Goal: Find contact information: Find contact information

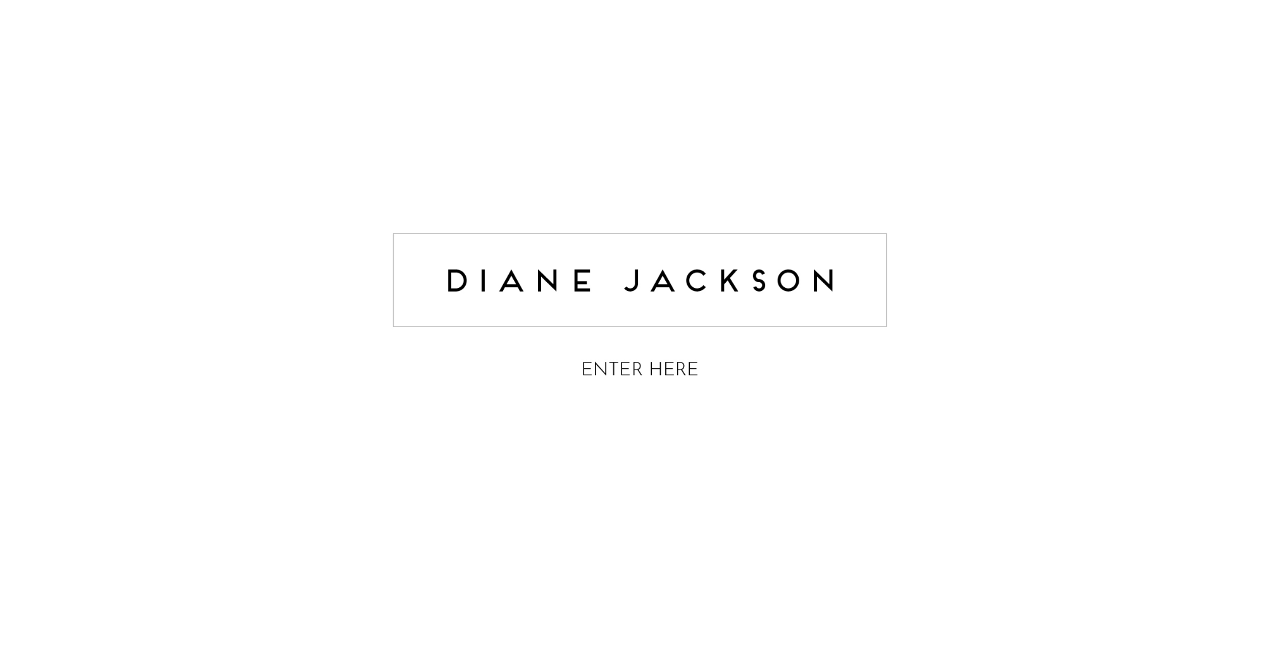
click at [633, 371] on img at bounding box center [640, 308] width 506 height 201
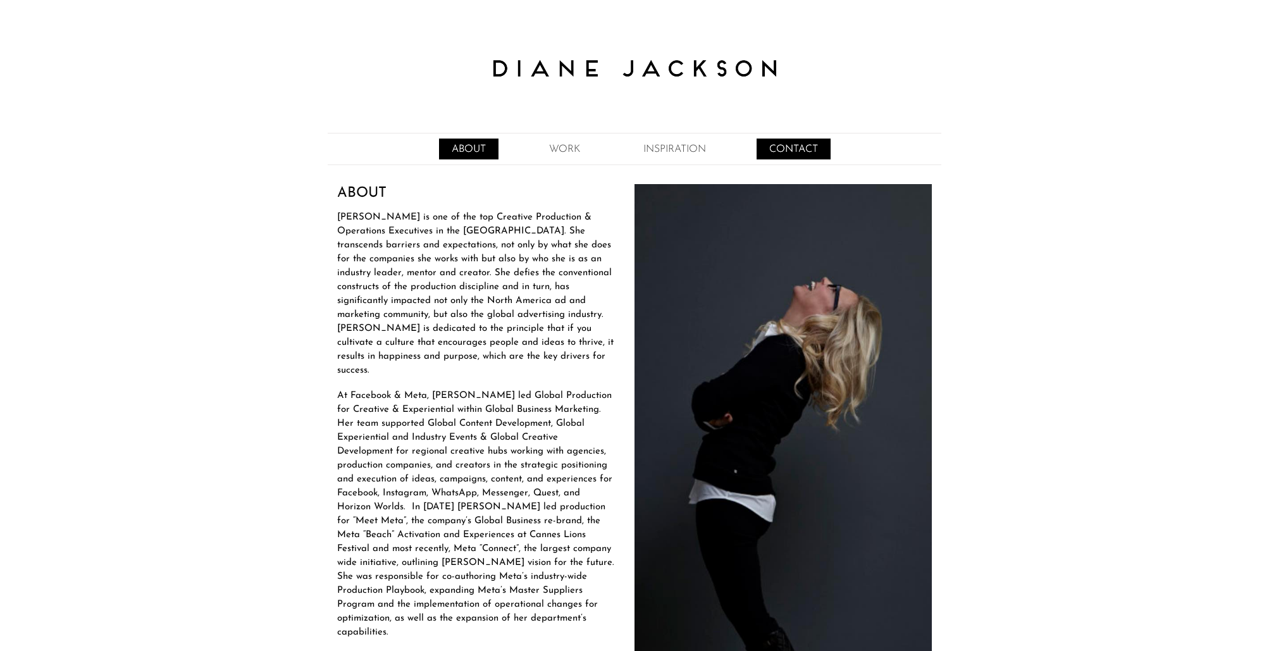
click at [785, 151] on link "CONTACT" at bounding box center [794, 149] width 74 height 21
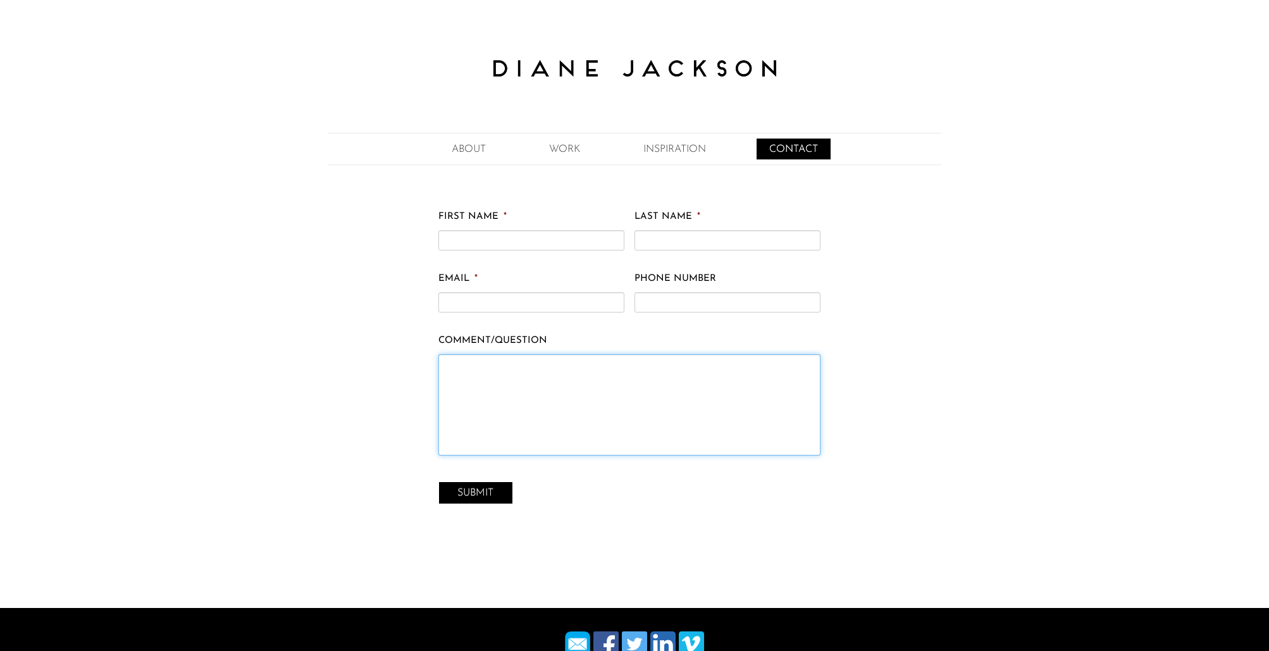
click at [558, 411] on textarea "COMMENT/QUESTION" at bounding box center [630, 404] width 382 height 101
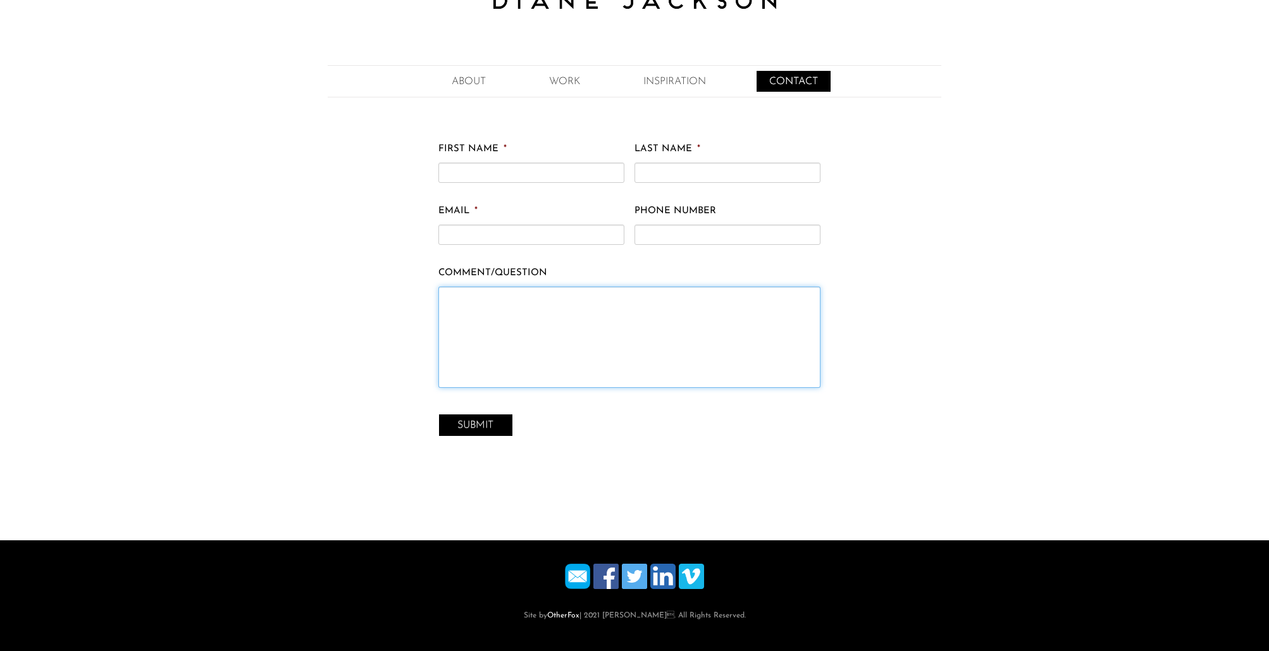
scroll to position [70, 0]
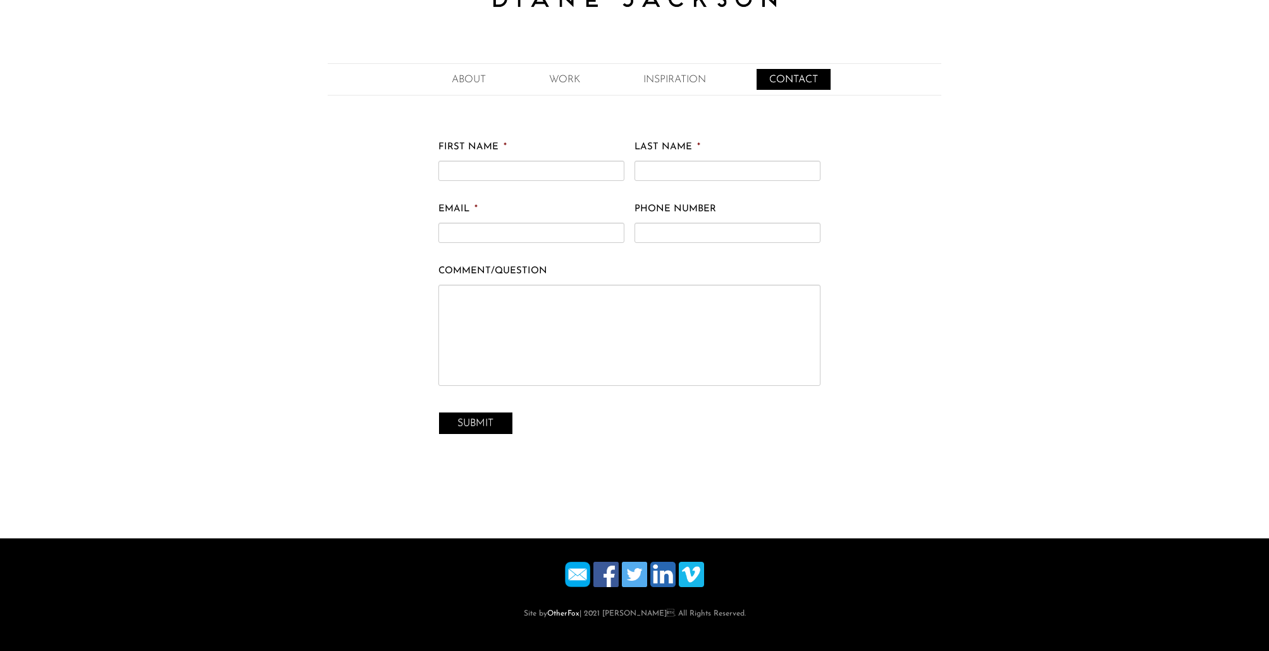
click at [575, 571] on img at bounding box center [577, 574] width 25 height 25
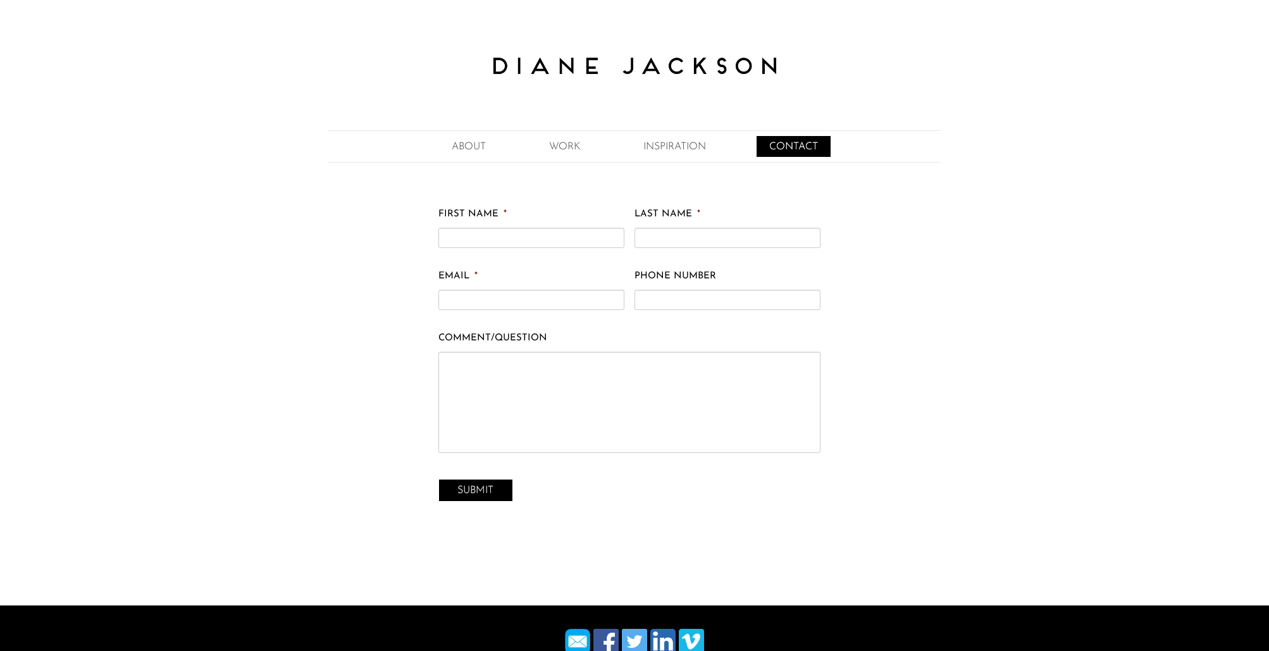
scroll to position [70, 0]
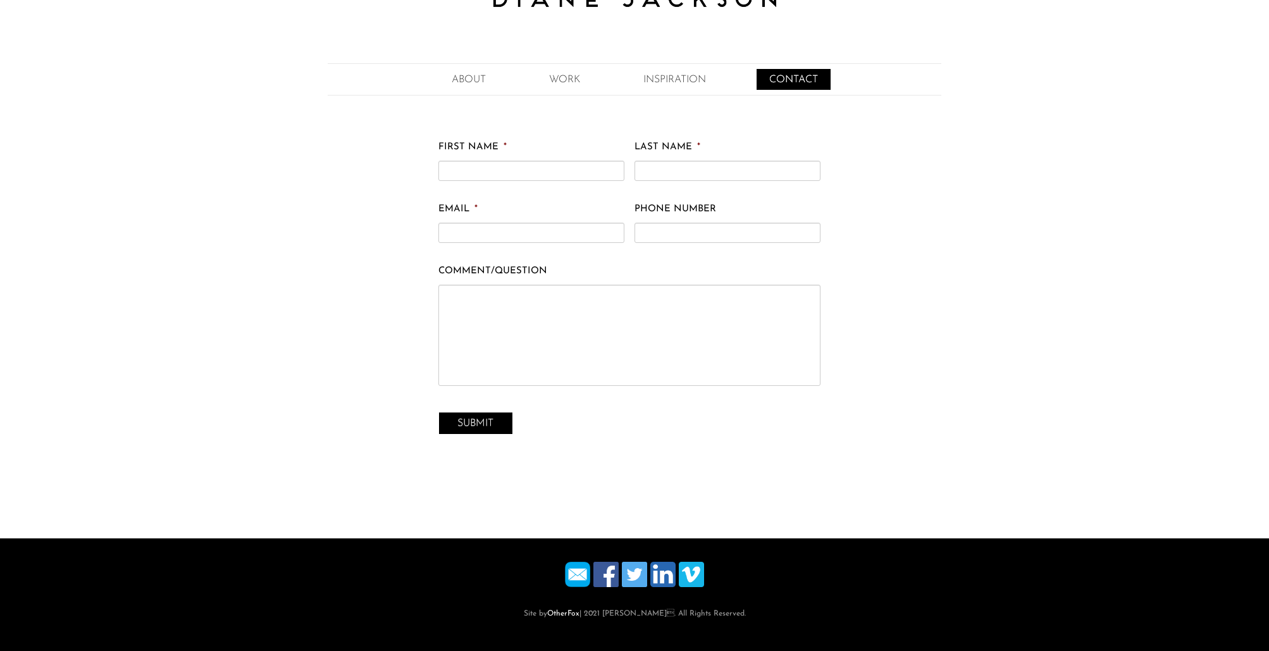
click at [573, 580] on img at bounding box center [577, 574] width 25 height 25
